Goal: Find specific page/section: Find specific page/section

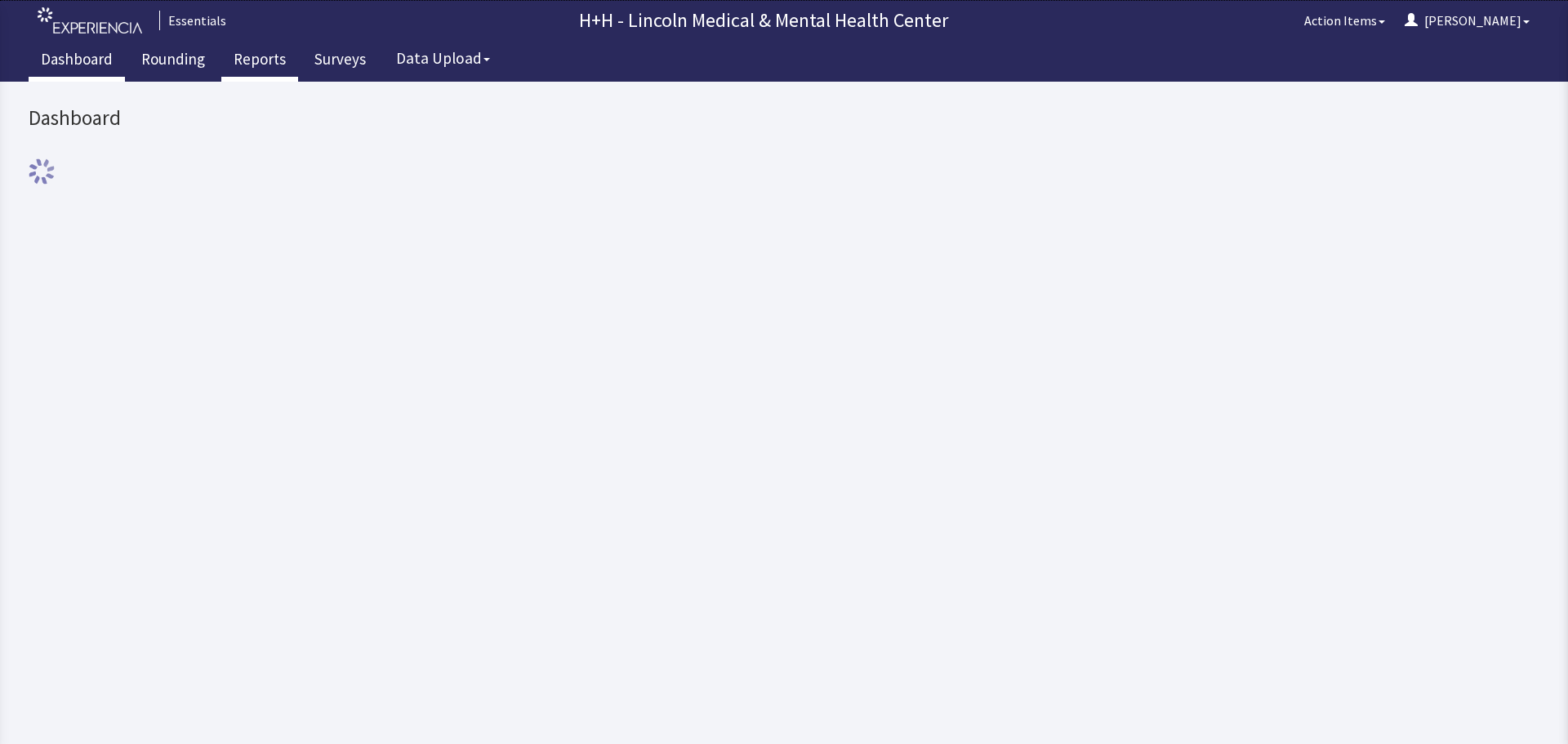
click at [250, 62] on link "Reports" at bounding box center [259, 61] width 77 height 41
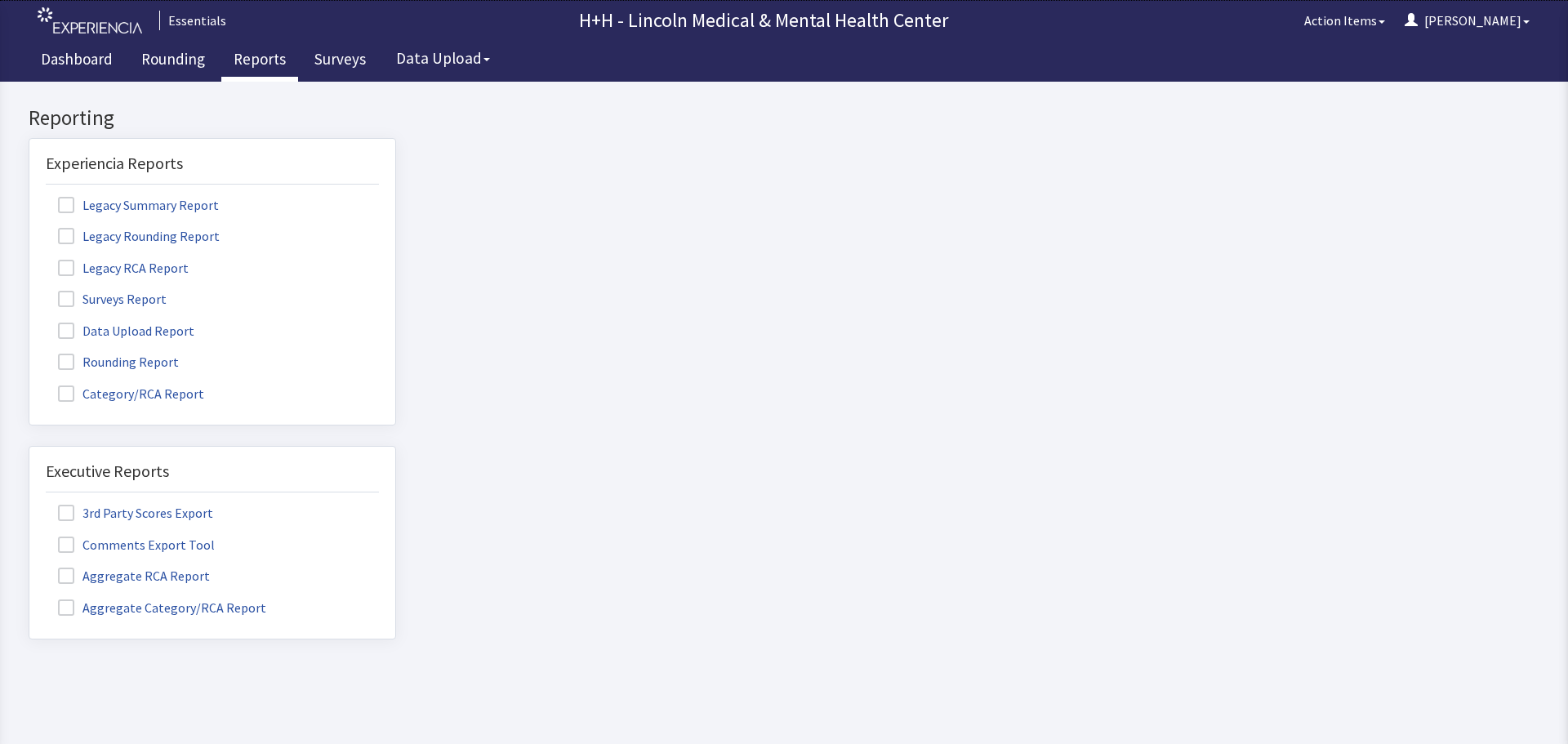
click at [163, 359] on label "Rounding Report" at bounding box center [120, 361] width 149 height 21
click at [29, 353] on input "Rounding Report" at bounding box center [29, 353] width 0 height 0
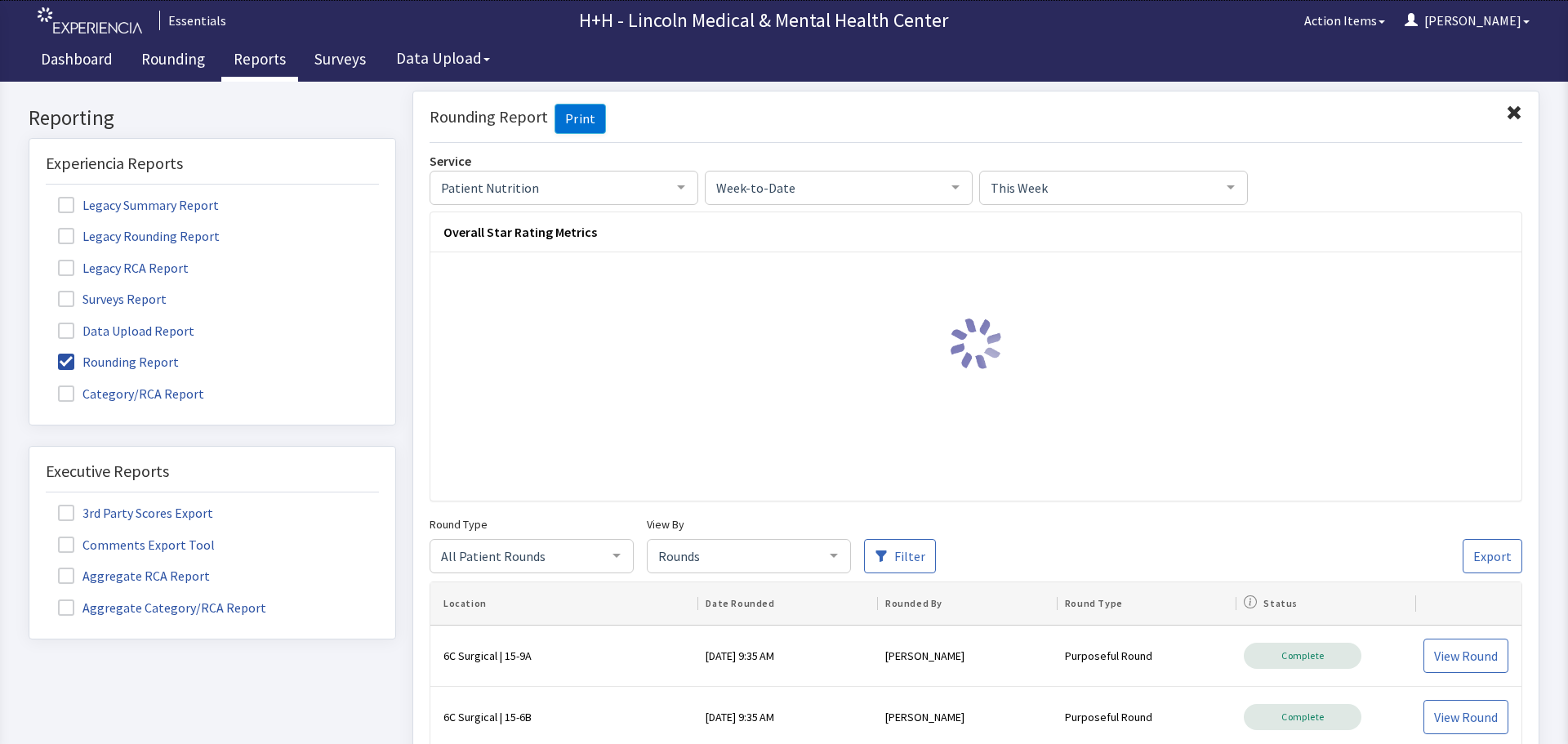
click at [163, 359] on label "Rounding Report" at bounding box center [120, 361] width 149 height 21
click at [29, 353] on input "Rounding Report" at bounding box center [29, 353] width 0 height 0
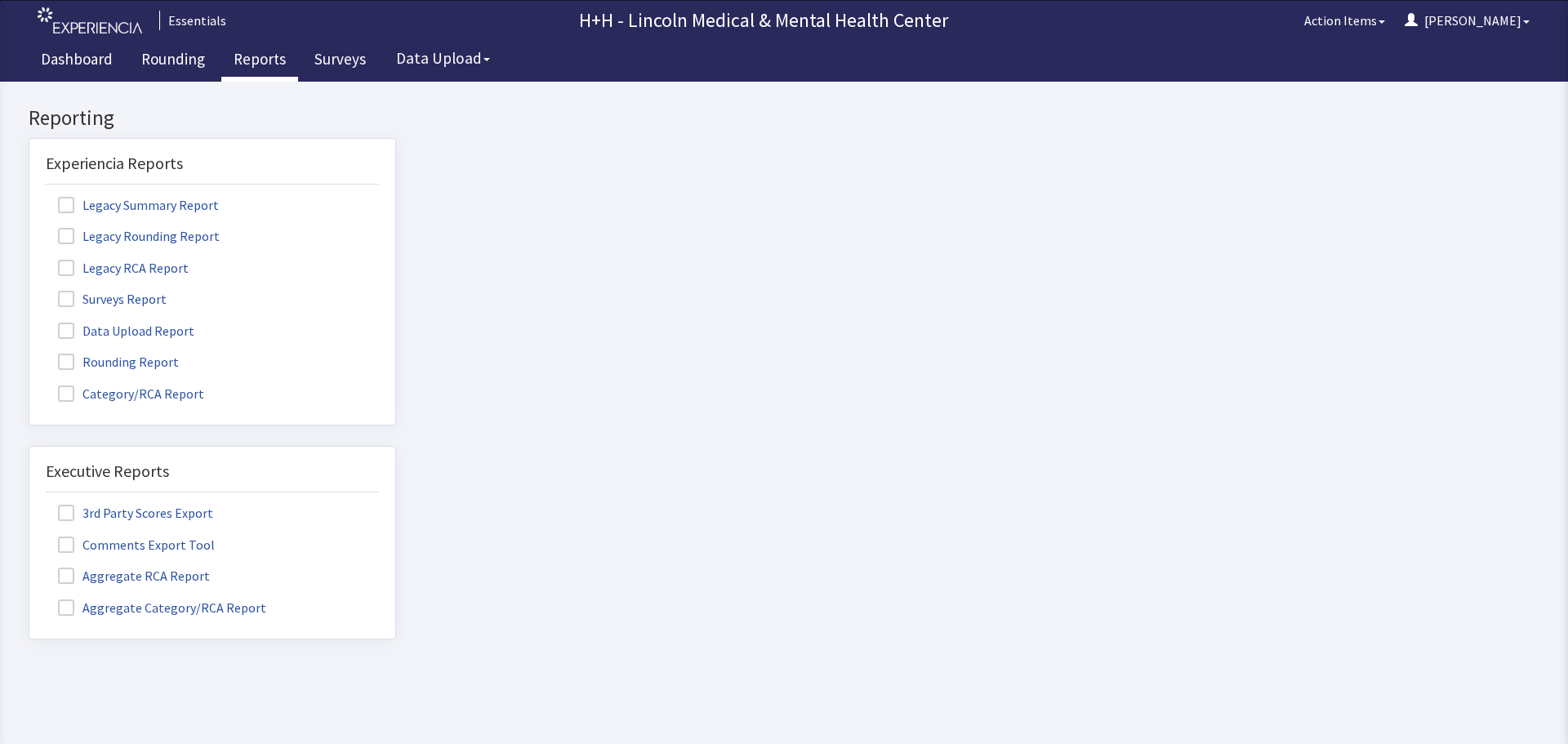
click at [162, 359] on label "Rounding Report" at bounding box center [120, 361] width 149 height 21
click at [29, 353] on input "Rounding Report" at bounding box center [29, 353] width 0 height 0
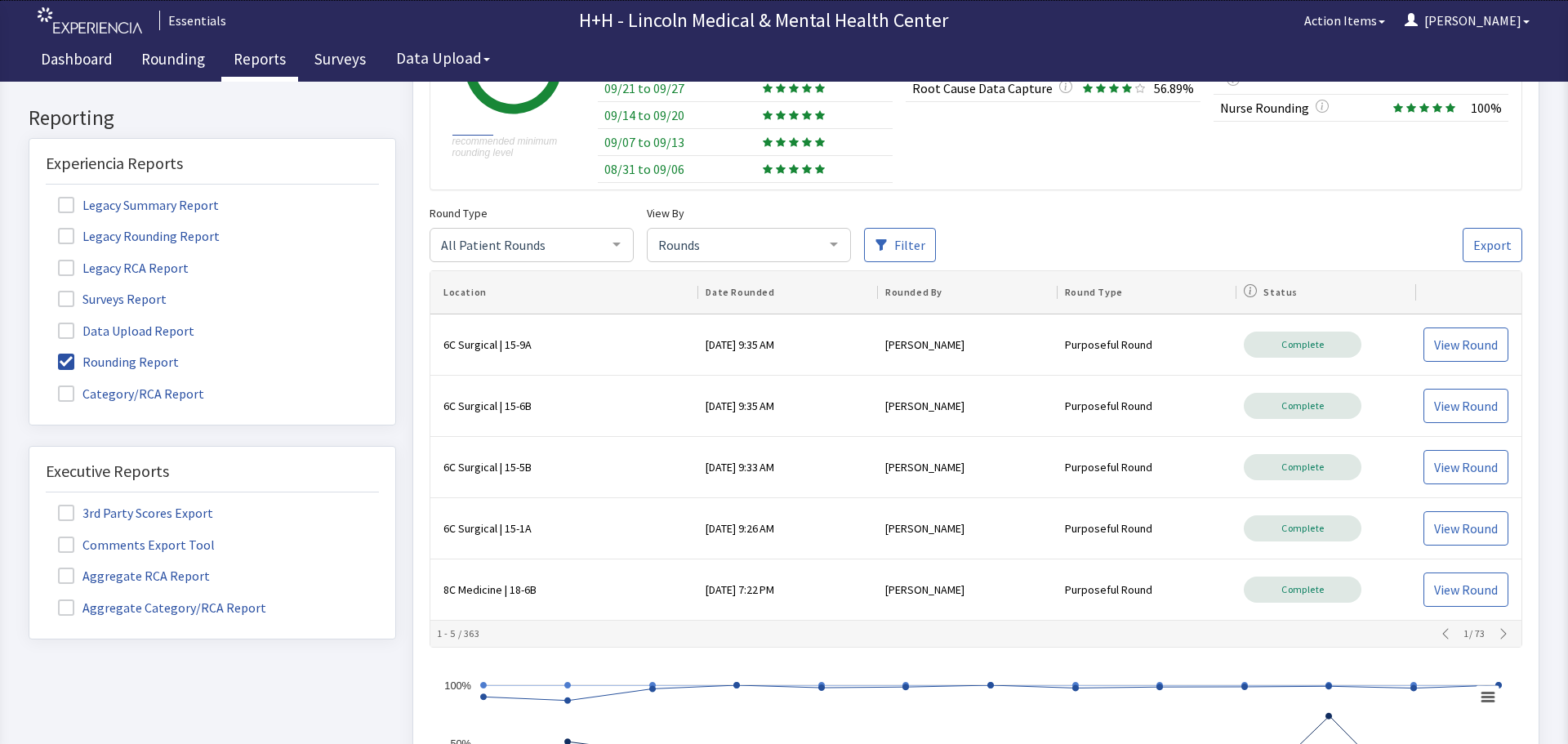
scroll to position [248, 0]
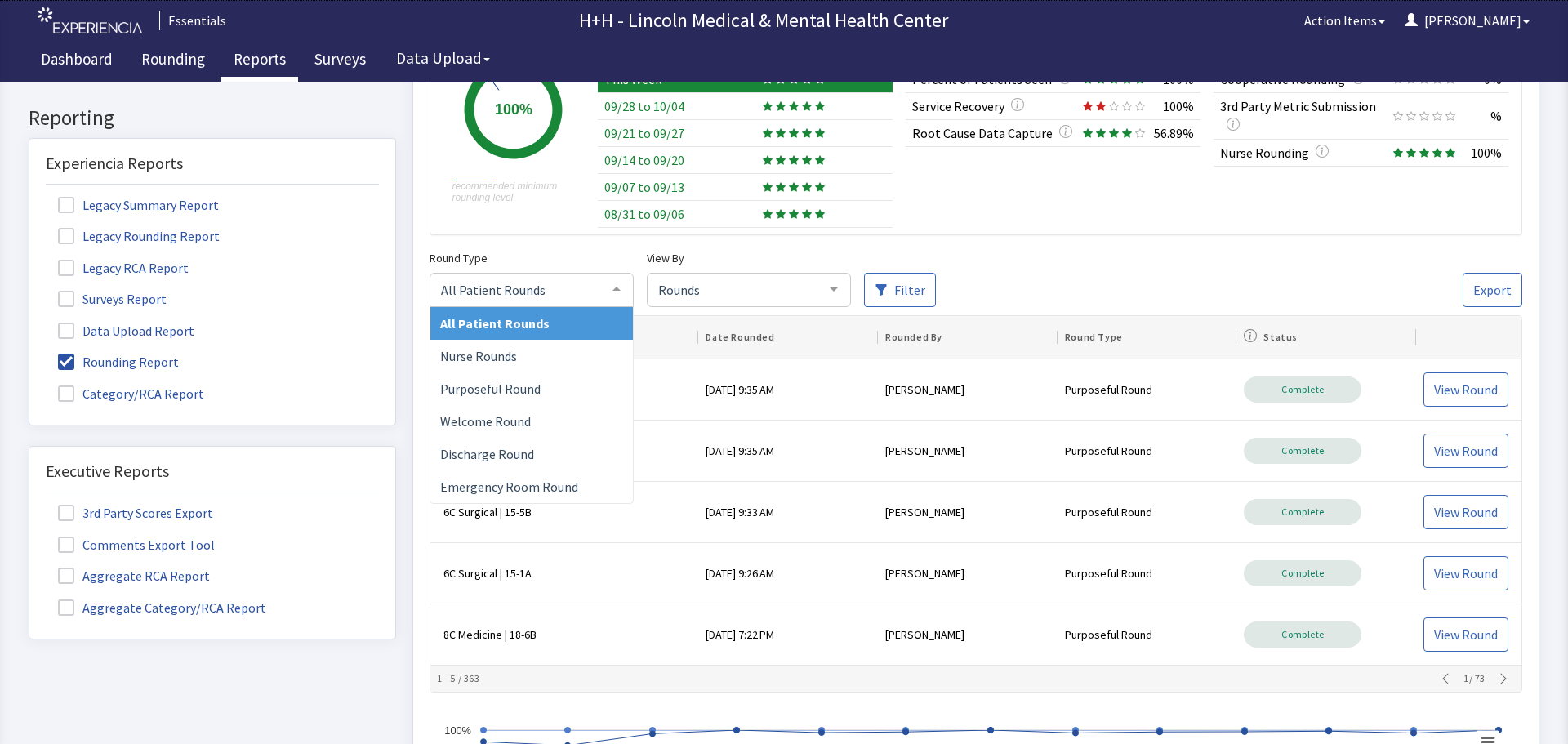
click at [612, 289] on div at bounding box center [616, 289] width 33 height 31
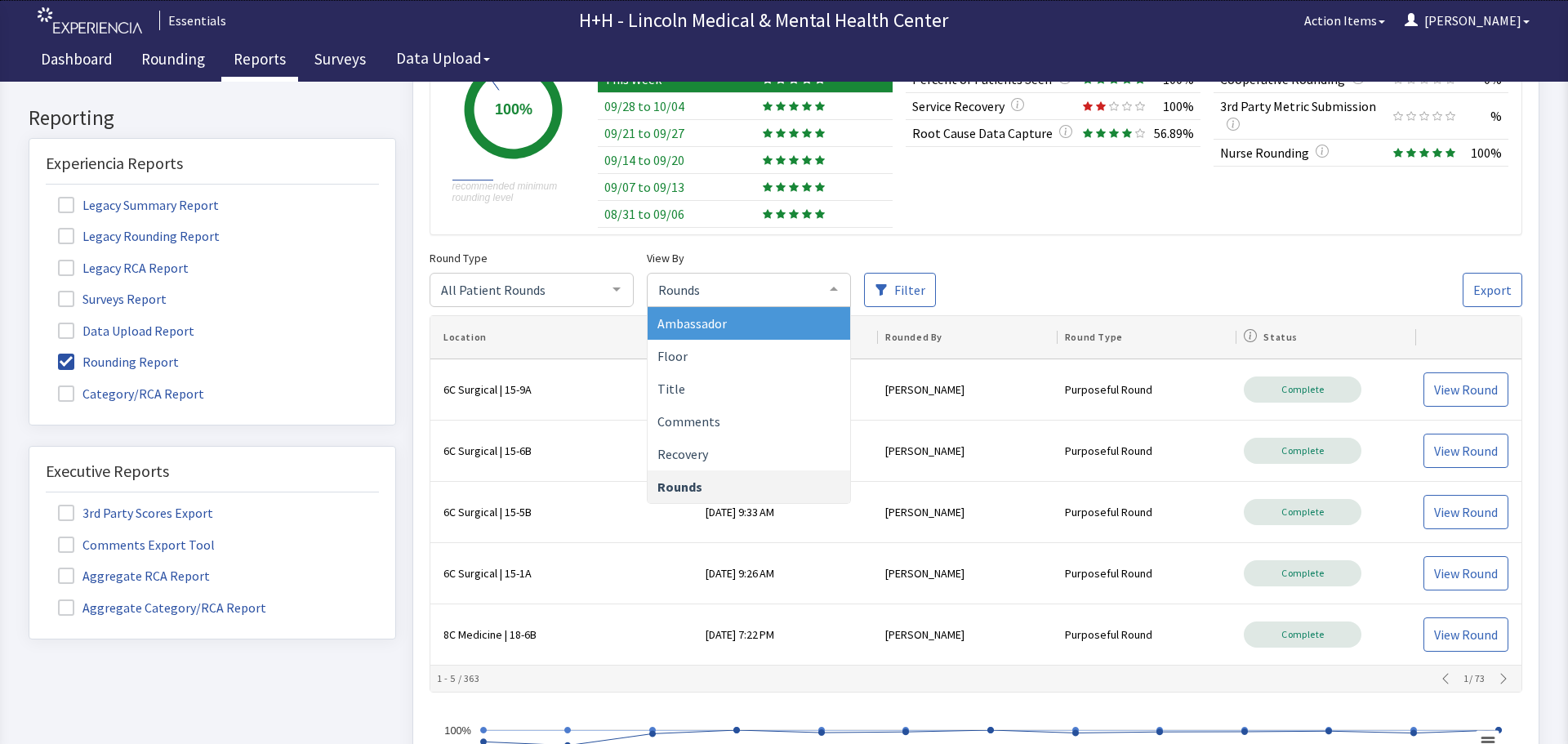
click at [807, 285] on span "Rounds" at bounding box center [735, 288] width 164 height 18
click at [765, 324] on span "Ambassador" at bounding box center [749, 323] width 202 height 33
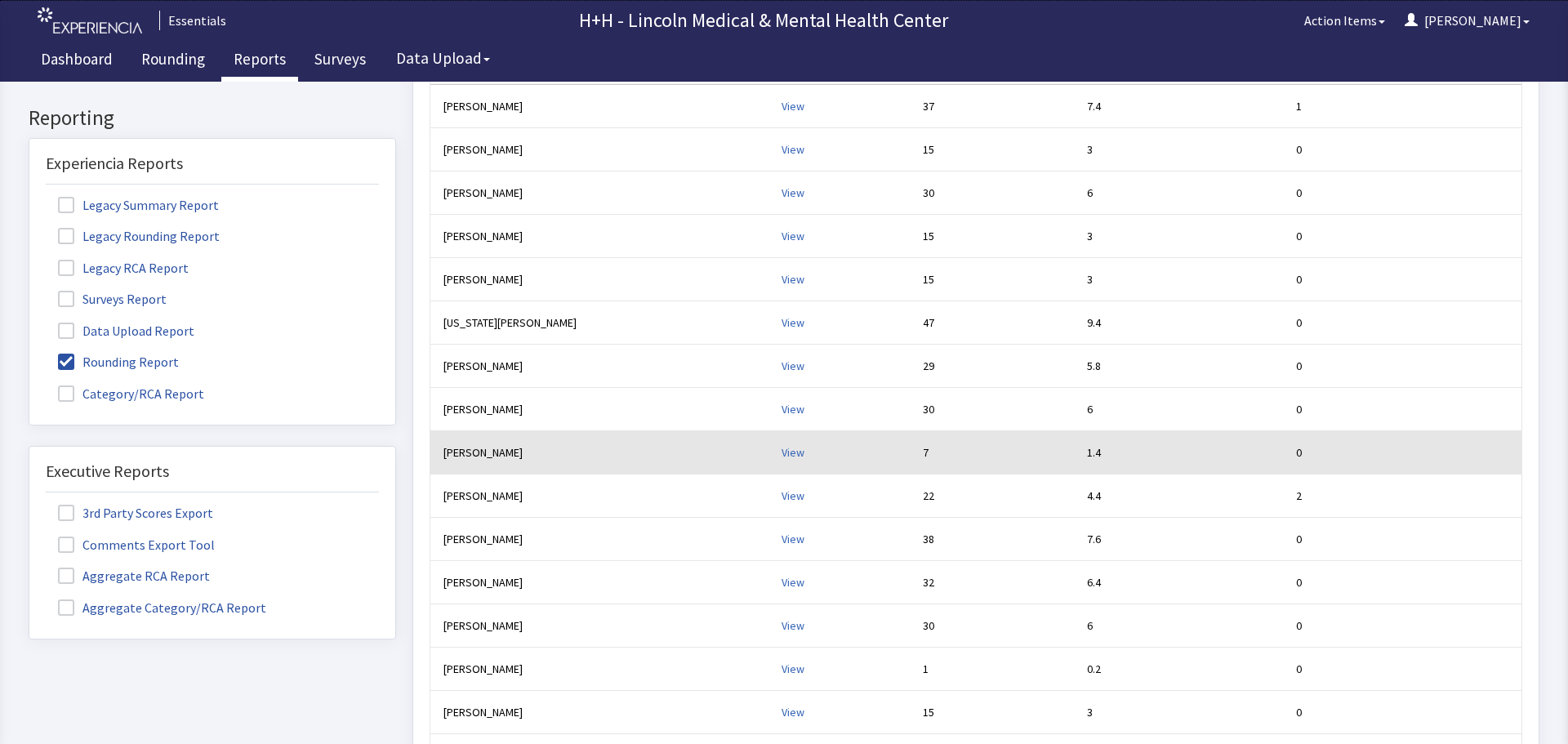
scroll to position [493, 0]
